Goal: Use online tool/utility: Utilize a website feature to perform a specific function

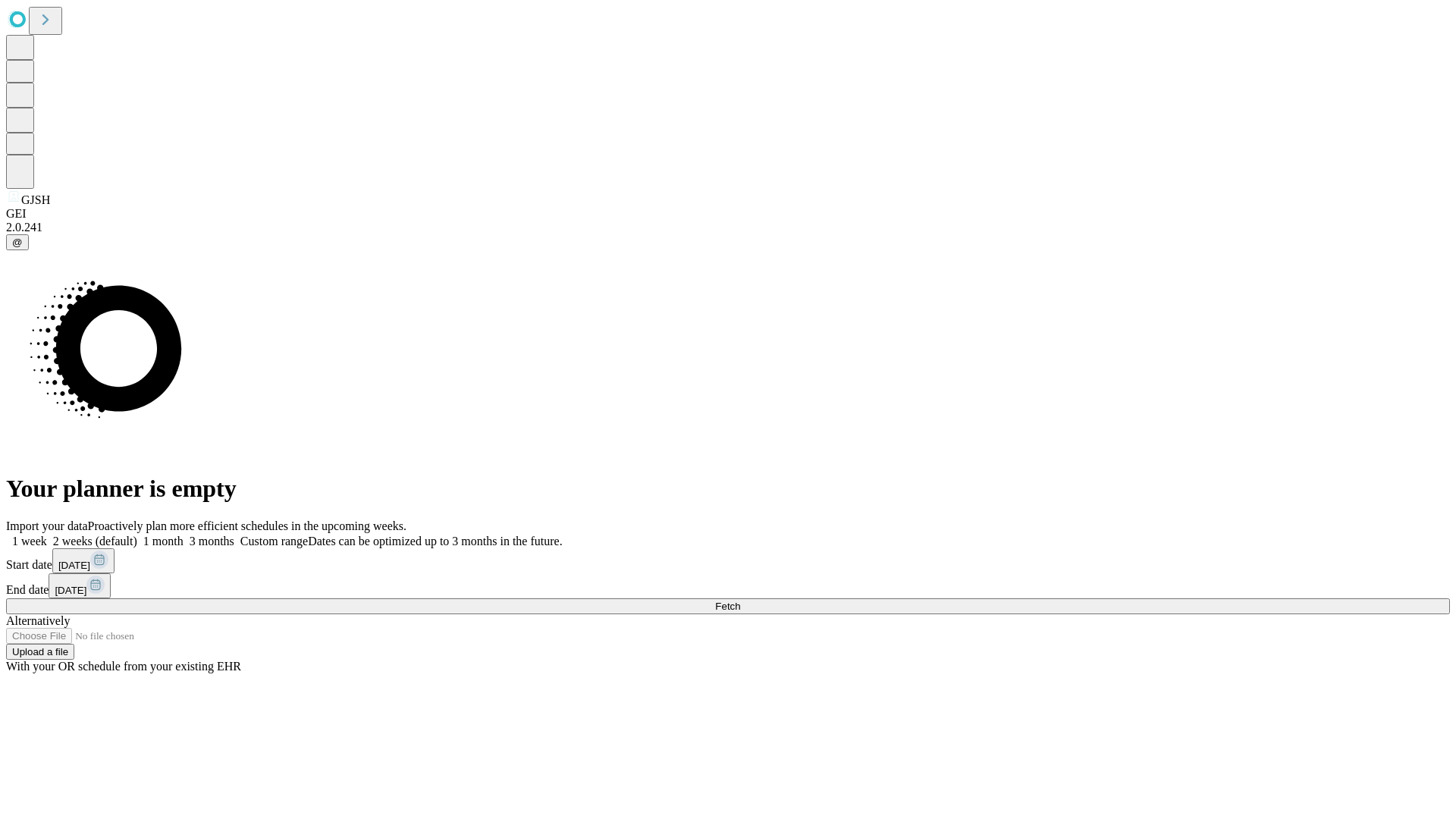
click at [740, 600] on span "Fetch" at bounding box center [728, 606] width 25 height 11
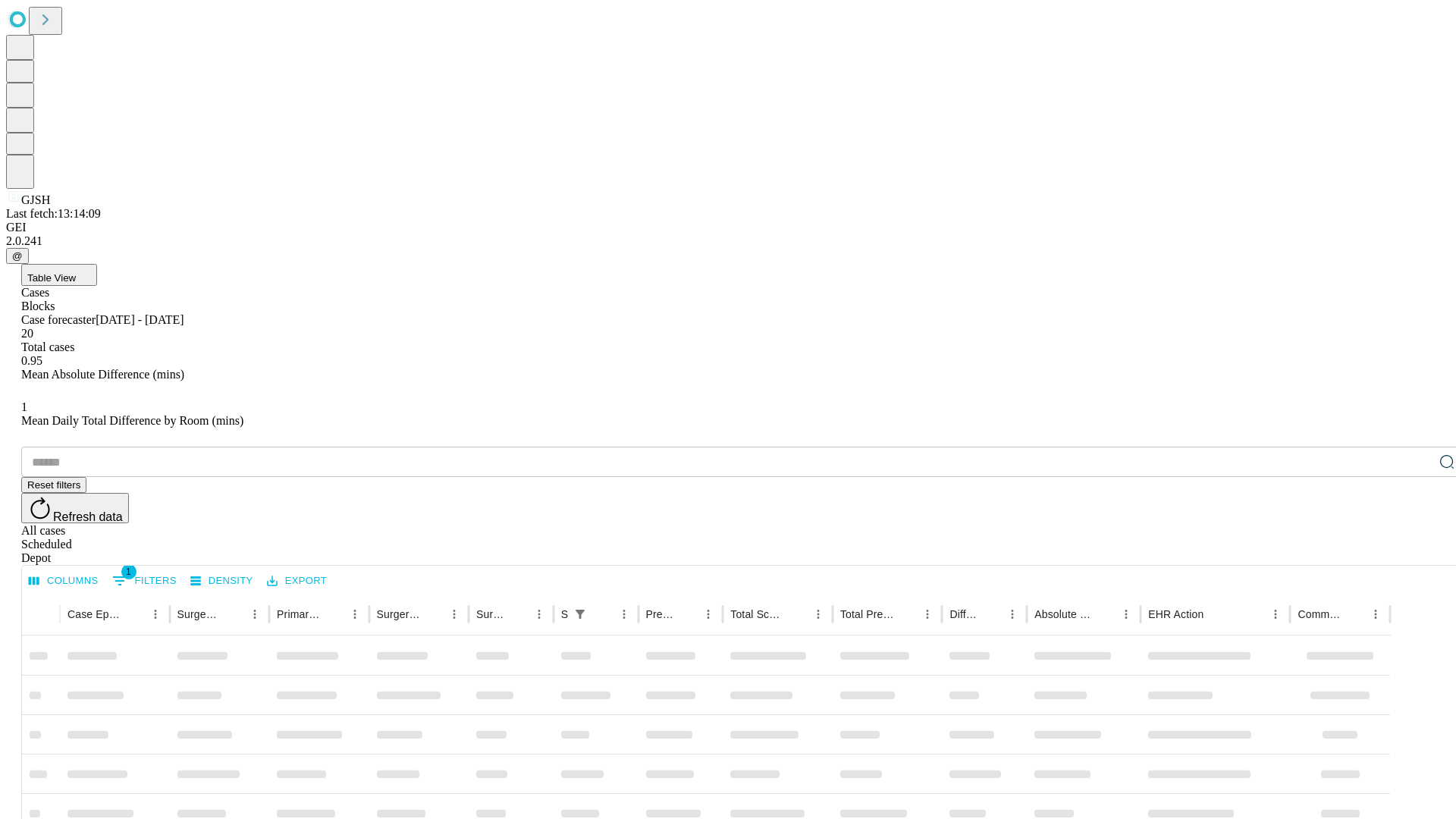
click at [75, 272] on span "Table View" at bounding box center [51, 278] width 48 height 11
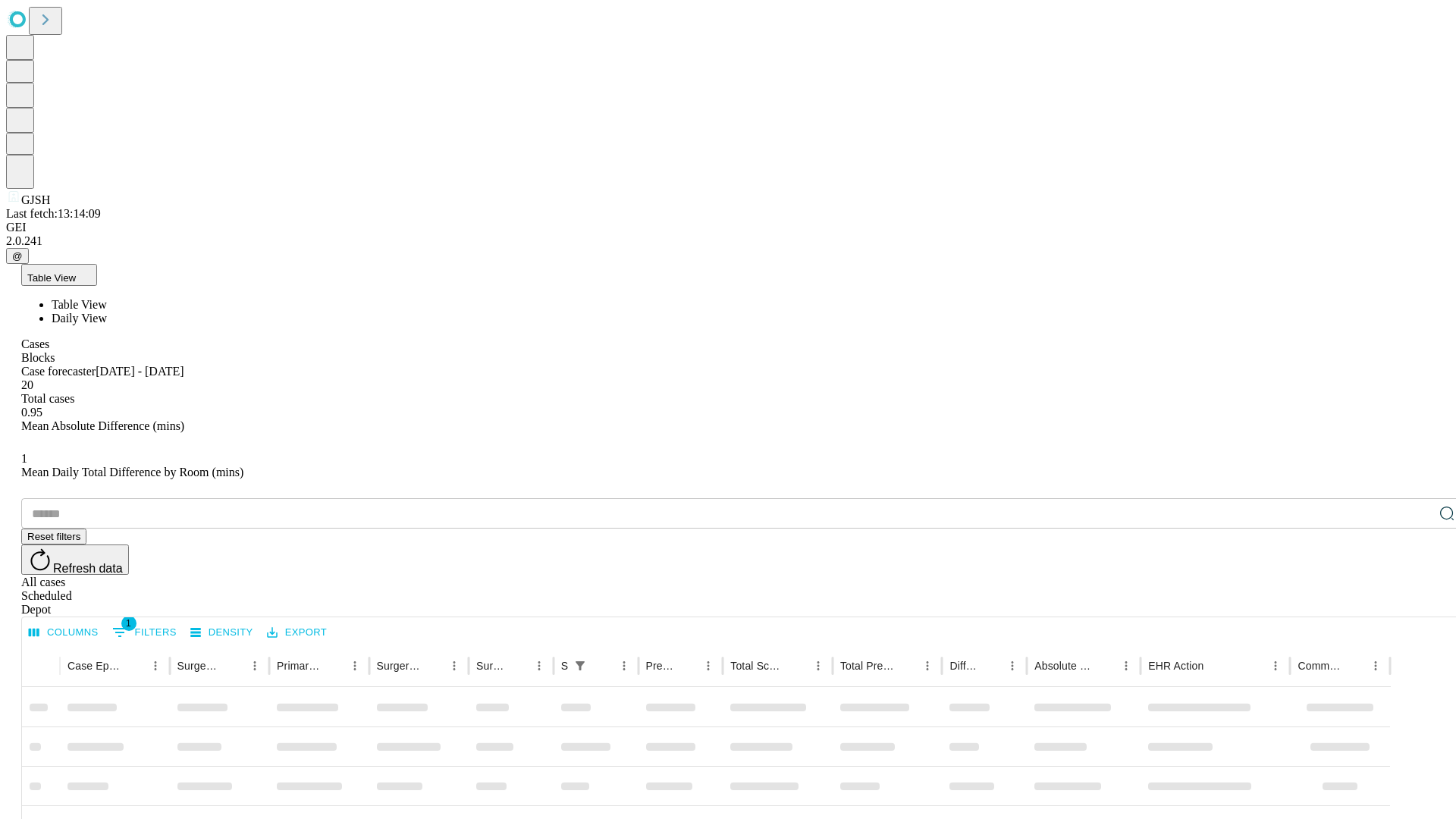
click at [107, 312] on span "Daily View" at bounding box center [79, 318] width 55 height 13
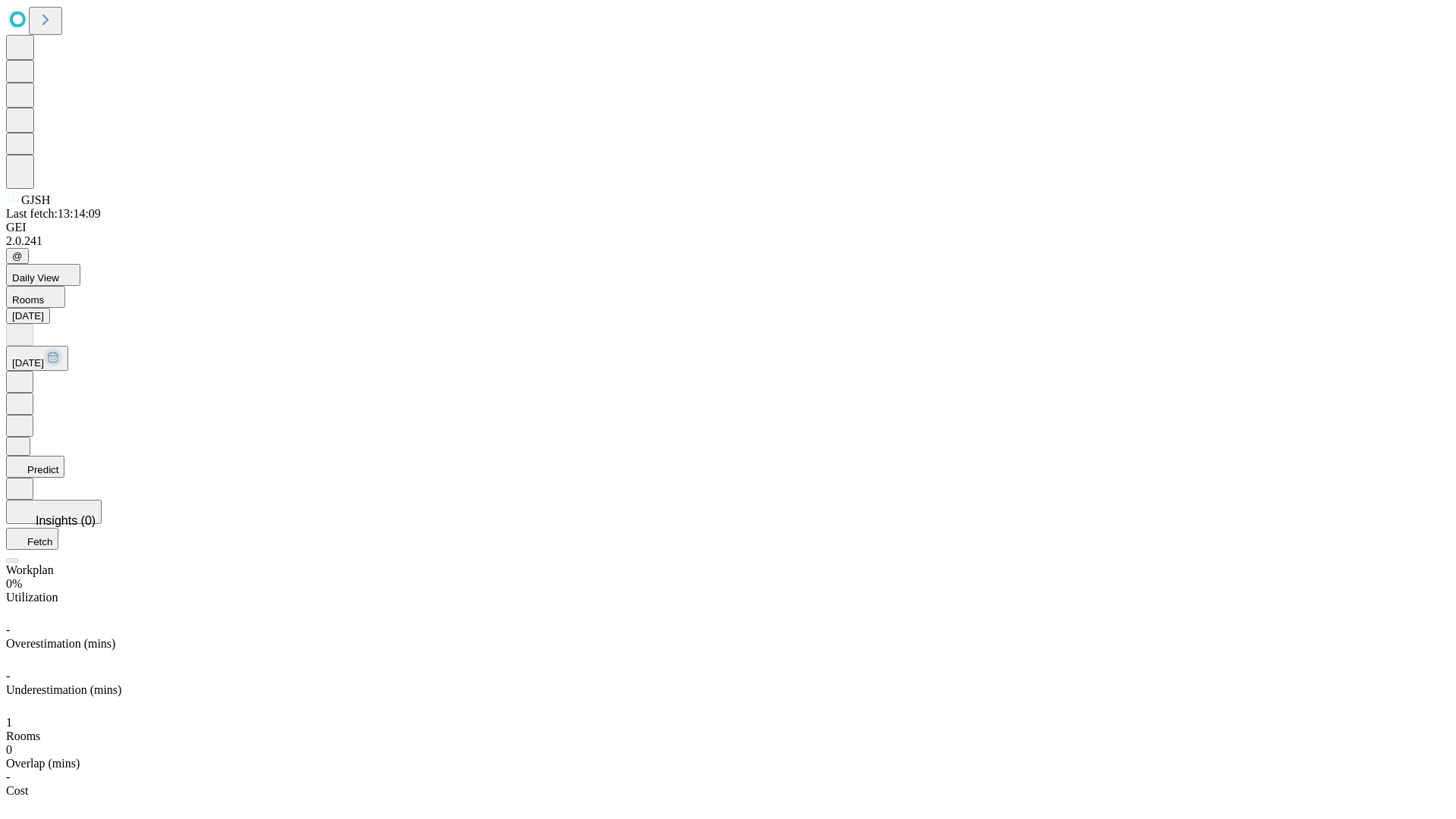
click at [65, 456] on button "Predict" at bounding box center [34, 466] width 58 height 22
